Goal: Information Seeking & Learning: Learn about a topic

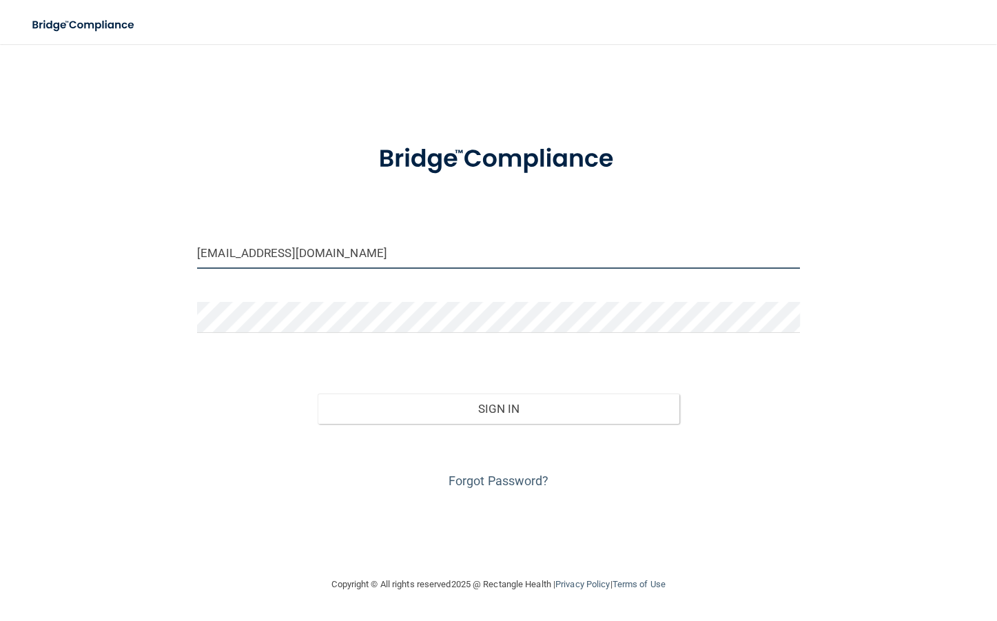
drag, startPoint x: 349, startPoint y: 258, endPoint x: 79, endPoint y: 307, distance: 274.4
click at [88, 302] on div "[EMAIL_ADDRESS][DOMAIN_NAME] Invalid email/password. You don't have permission …" at bounding box center [499, 310] width 942 height 504
type input "[EMAIL_ADDRESS][DOMAIN_NAME]"
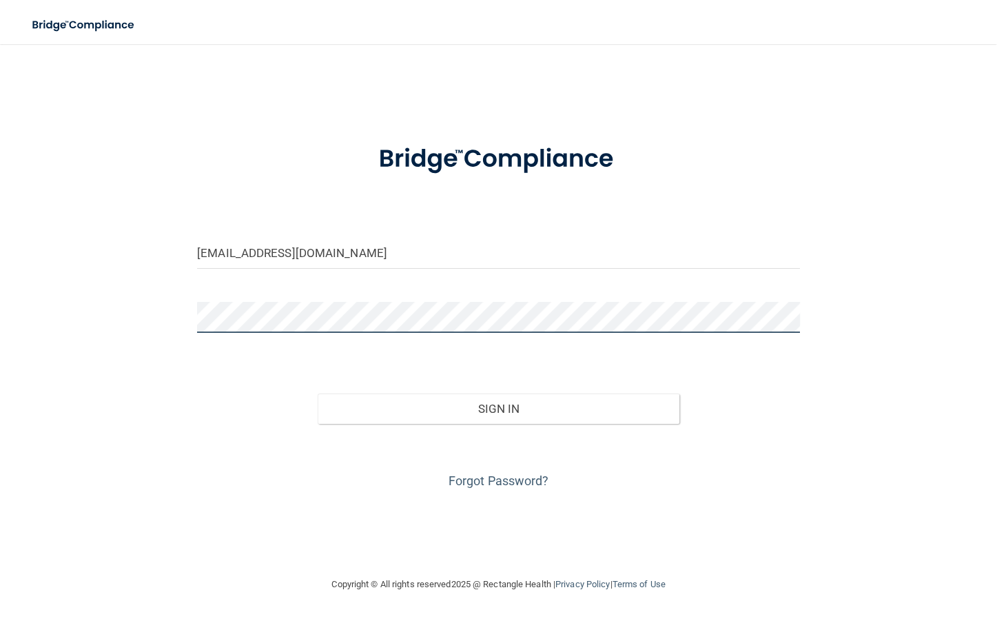
click at [24, 341] on main "[EMAIL_ADDRESS][DOMAIN_NAME] Invalid email/password. You don't have permission …" at bounding box center [498, 332] width 997 height 577
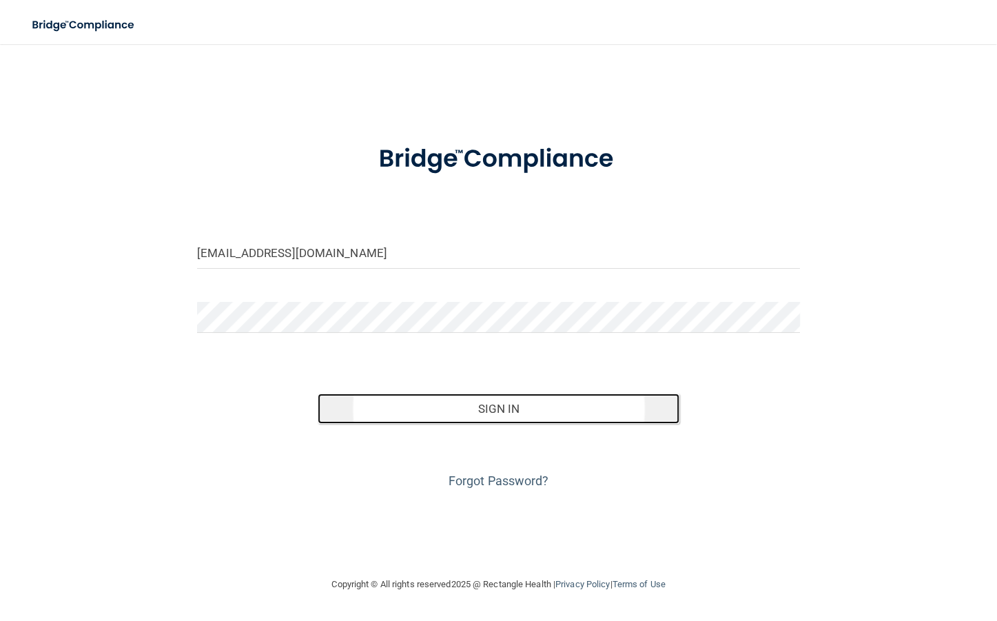
click at [431, 401] on button "Sign In" at bounding box center [499, 408] width 362 height 30
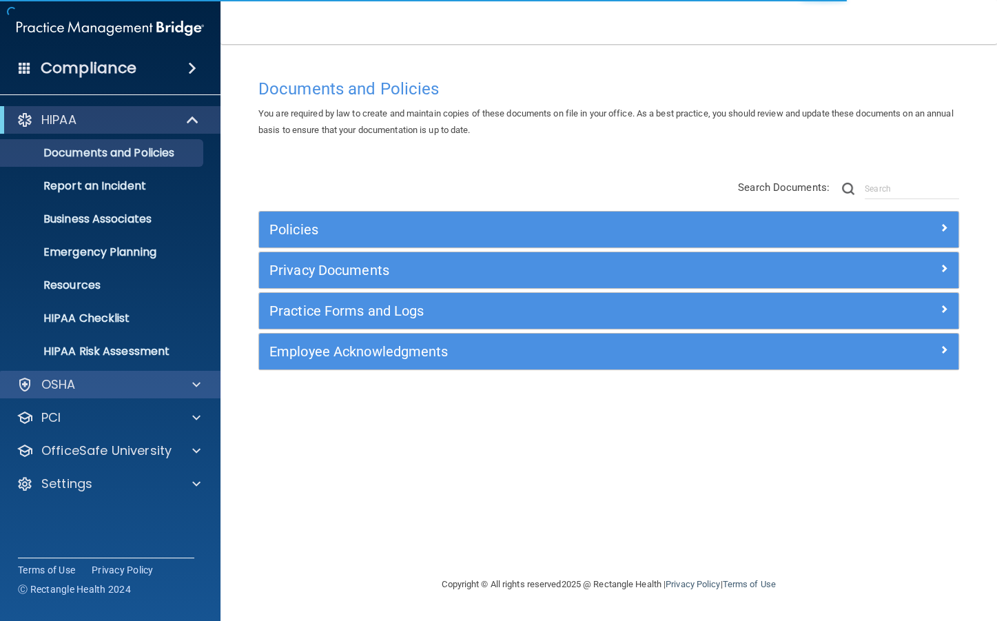
click at [107, 372] on div "OSHA" at bounding box center [110, 385] width 221 height 28
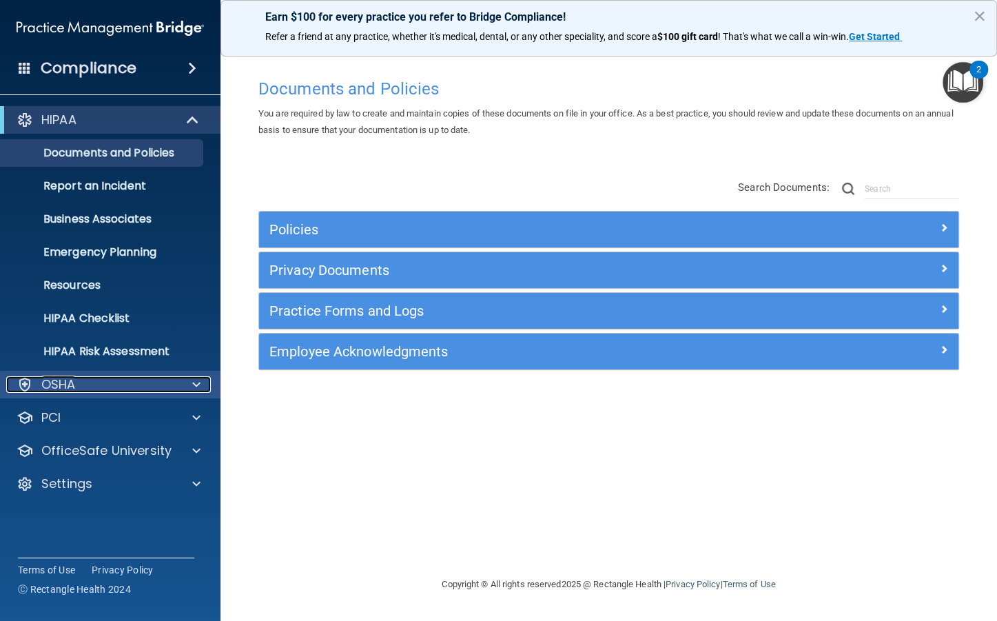
click at [79, 382] on div "OSHA" at bounding box center [91, 384] width 171 height 17
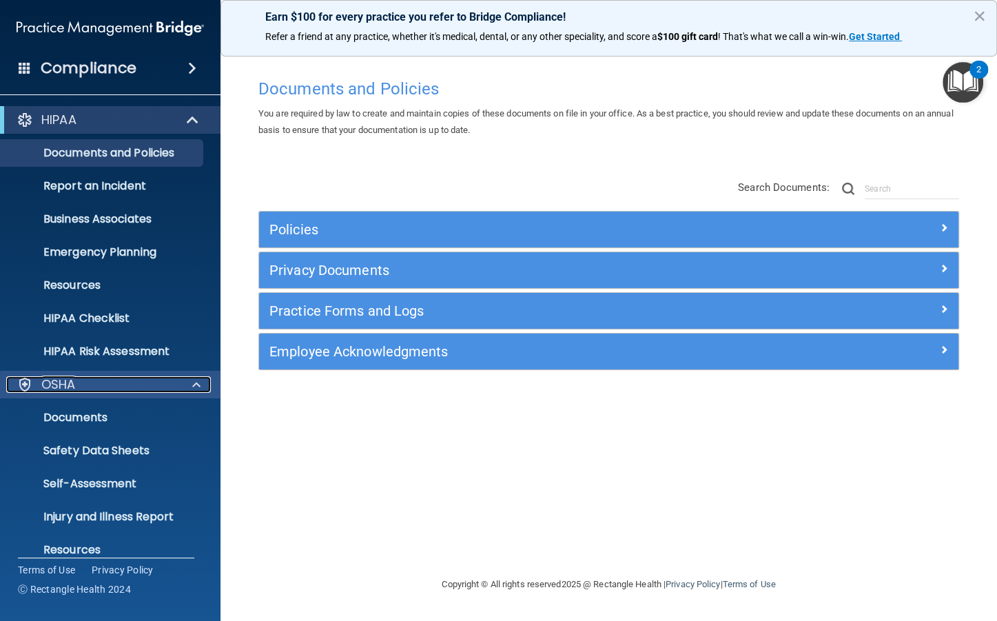
click at [79, 382] on div "OSHA" at bounding box center [91, 384] width 171 height 17
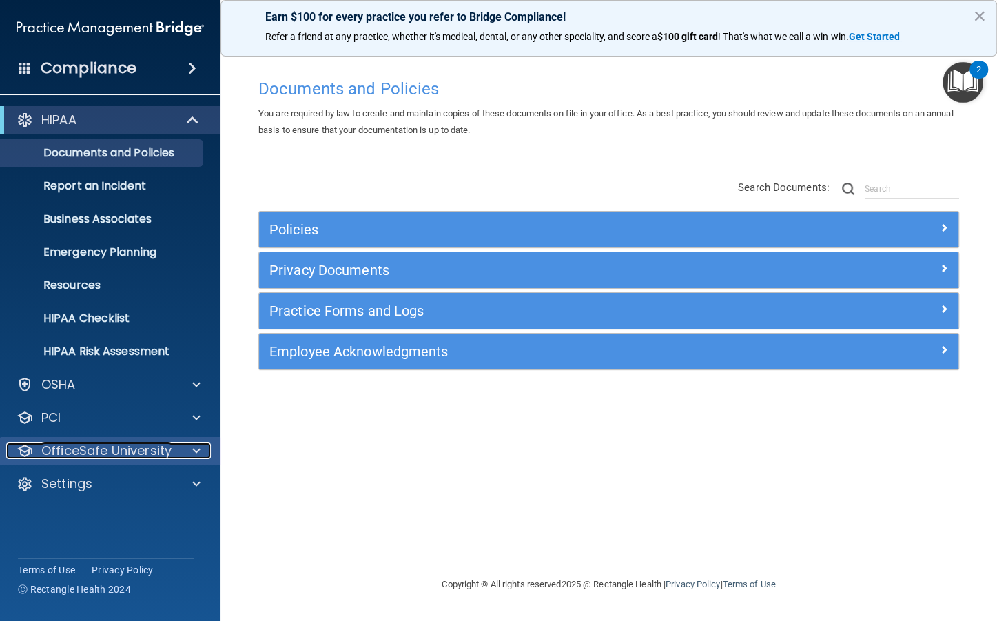
click at [134, 450] on p "OfficeSafe University" at bounding box center [106, 450] width 130 height 17
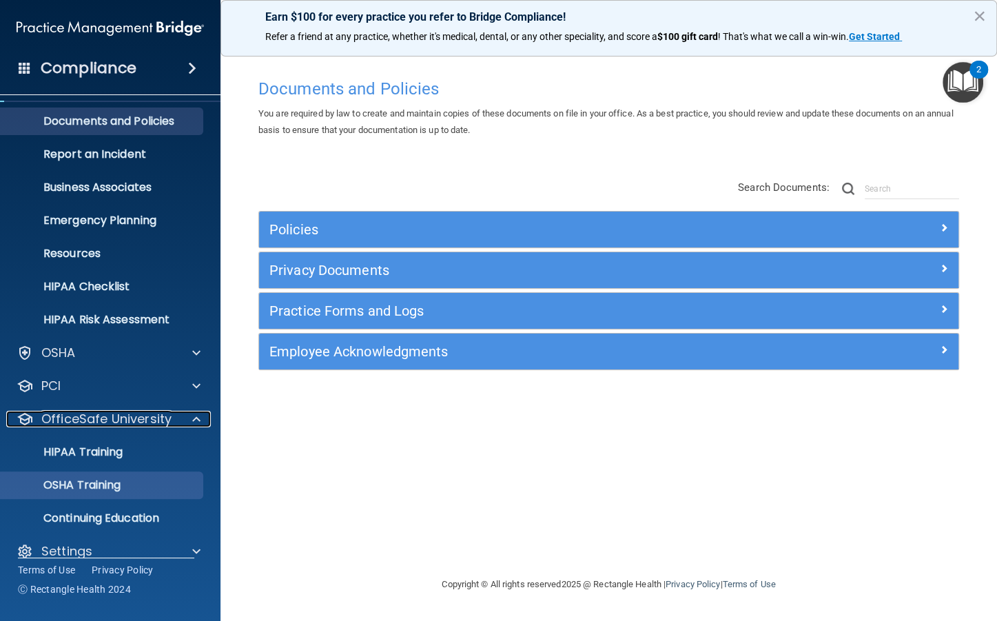
scroll to position [49, 0]
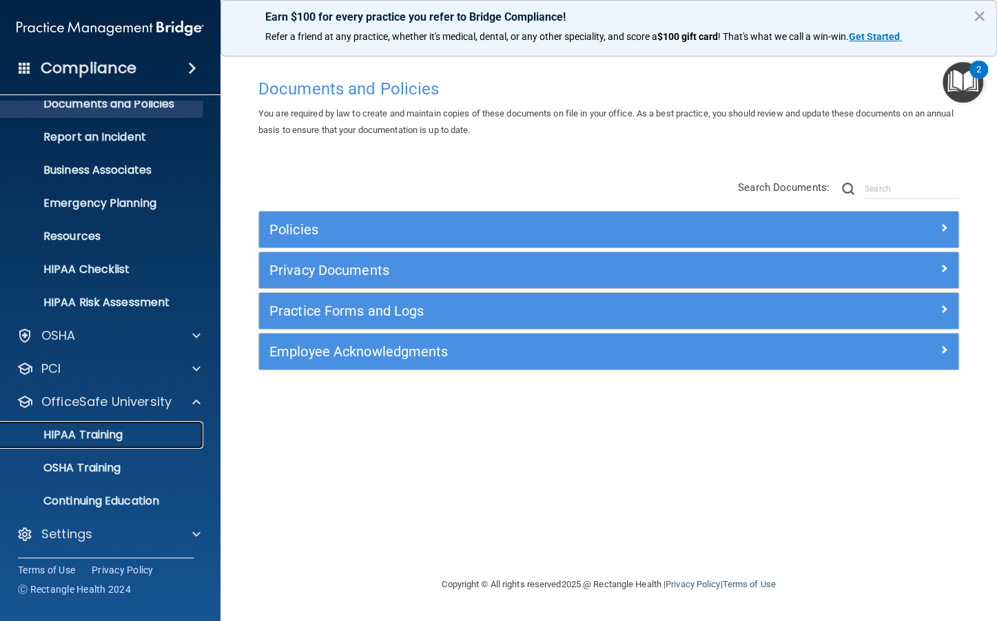
click at [123, 438] on p "HIPAA Training" at bounding box center [66, 435] width 114 height 14
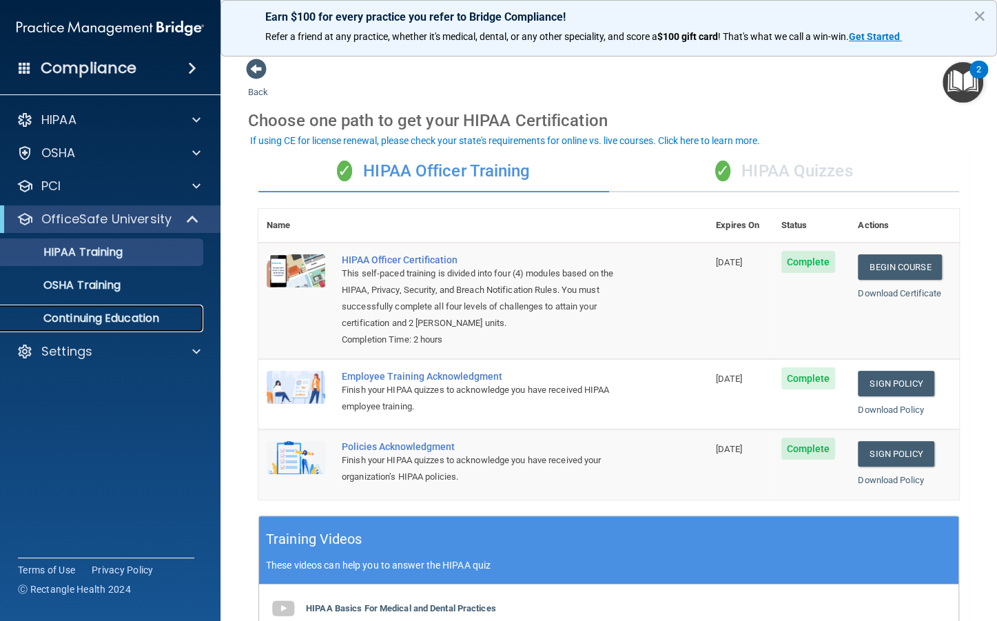
click at [94, 320] on p "Continuing Education" at bounding box center [103, 318] width 188 height 14
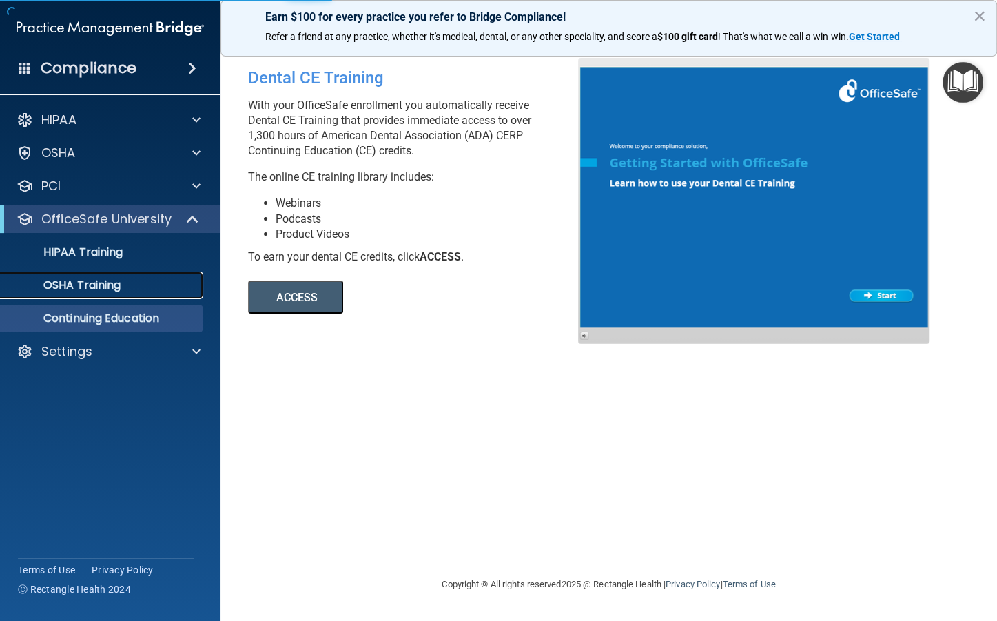
click at [96, 278] on p "OSHA Training" at bounding box center [65, 285] width 112 height 14
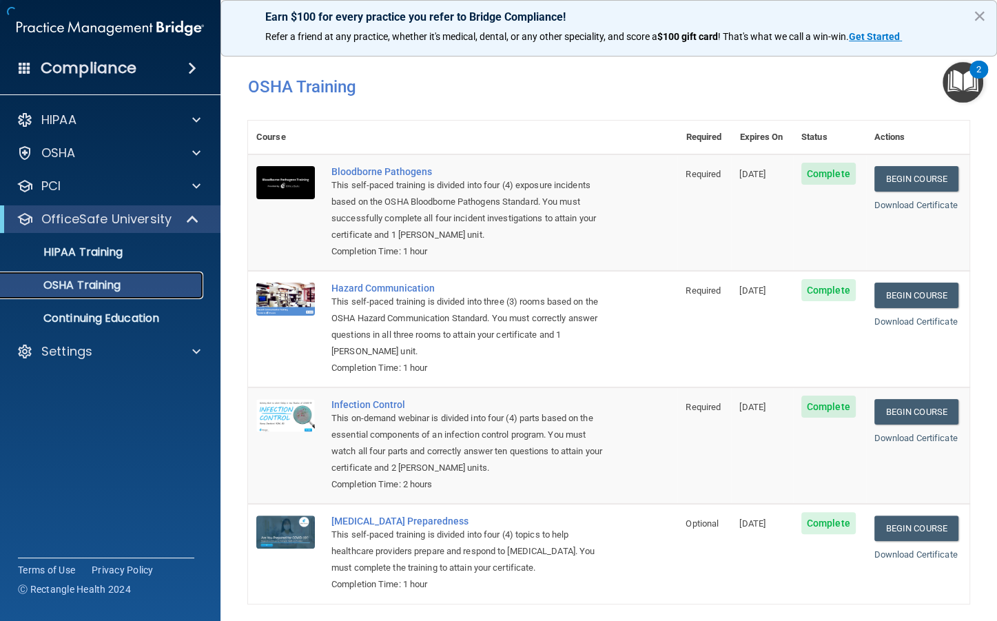
click at [87, 280] on p "OSHA Training" at bounding box center [65, 285] width 112 height 14
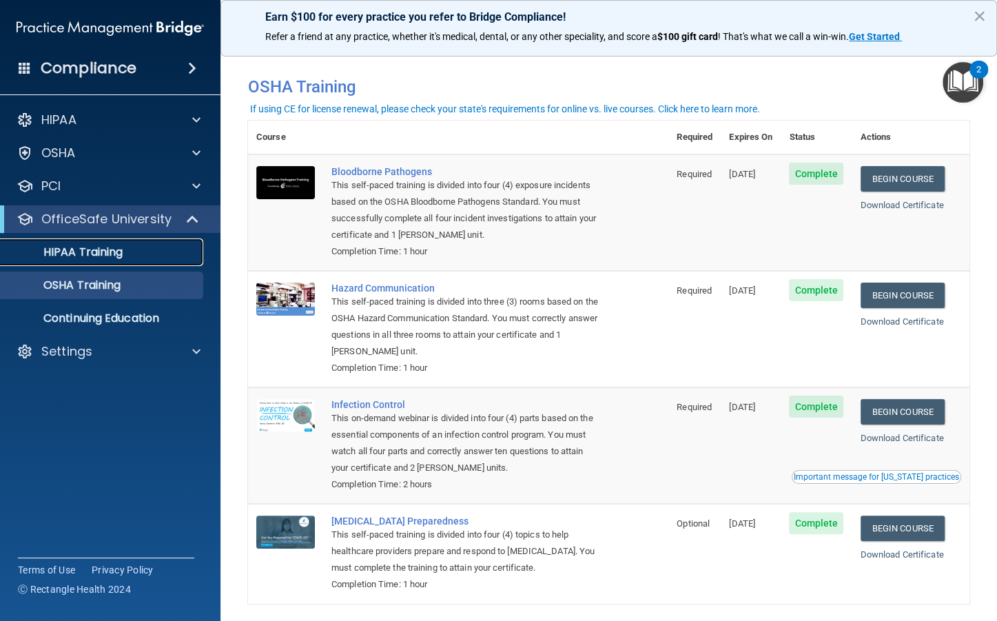
click at [132, 243] on link "HIPAA Training" at bounding box center [94, 252] width 217 height 28
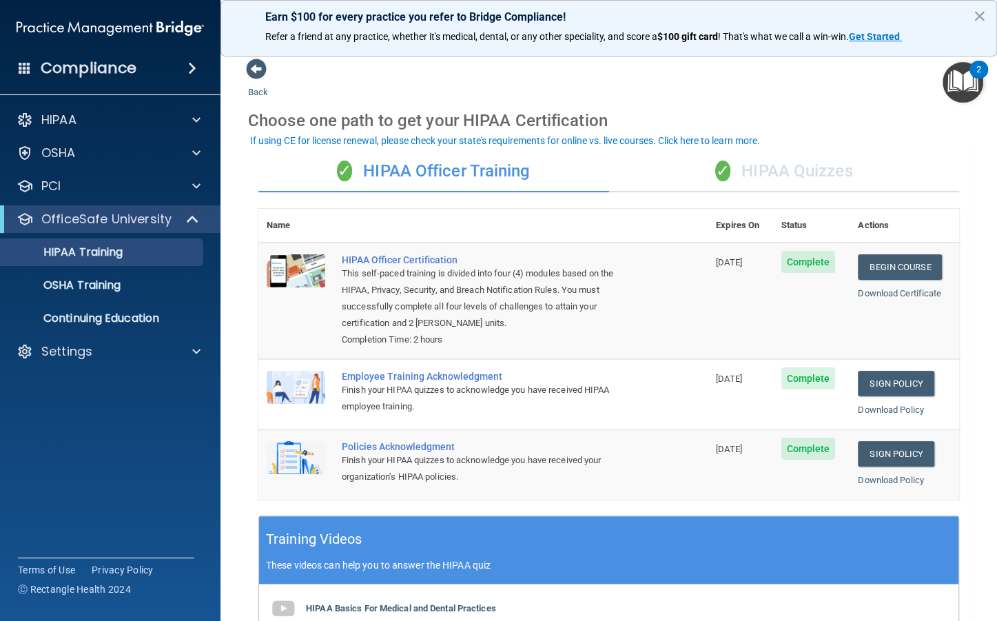
click at [759, 172] on div "✓ HIPAA Quizzes" at bounding box center [784, 171] width 351 height 41
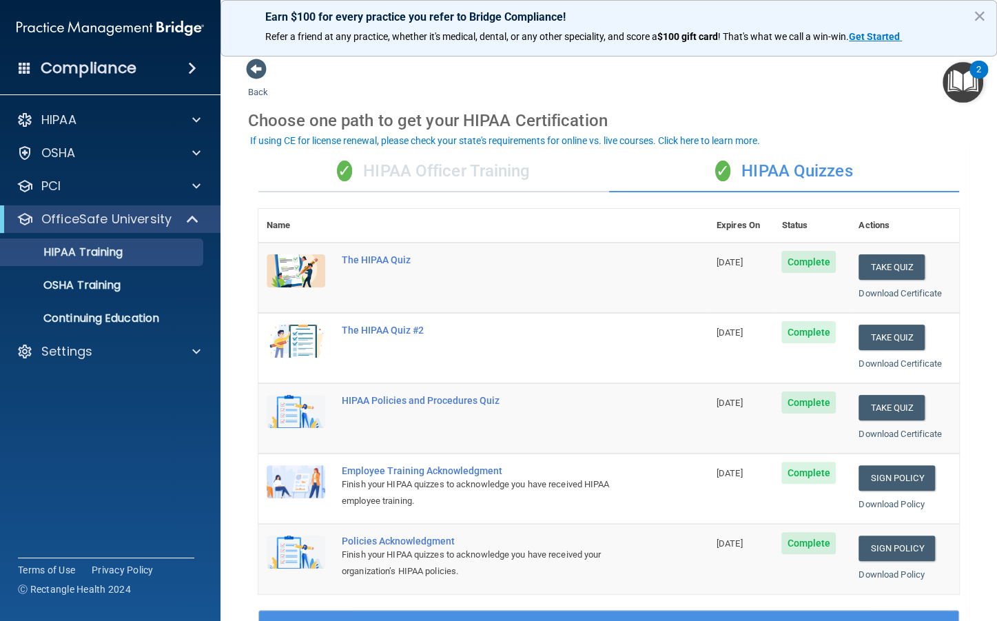
click at [474, 183] on div "✓ HIPAA Officer Training" at bounding box center [433, 171] width 351 height 41
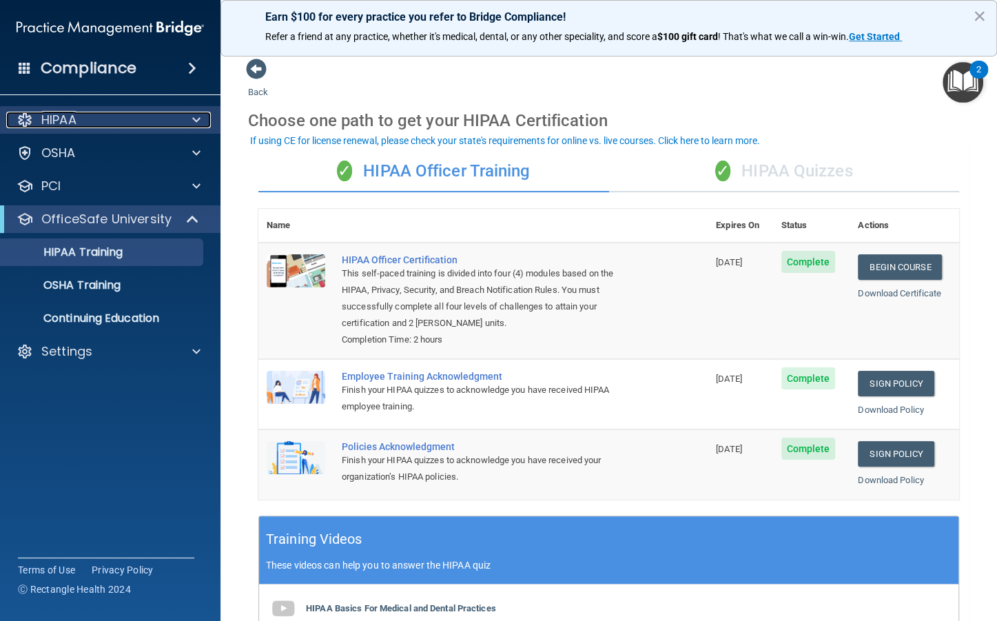
click at [96, 113] on div "HIPAA" at bounding box center [91, 120] width 171 height 17
